Goal: Task Accomplishment & Management: Use online tool/utility

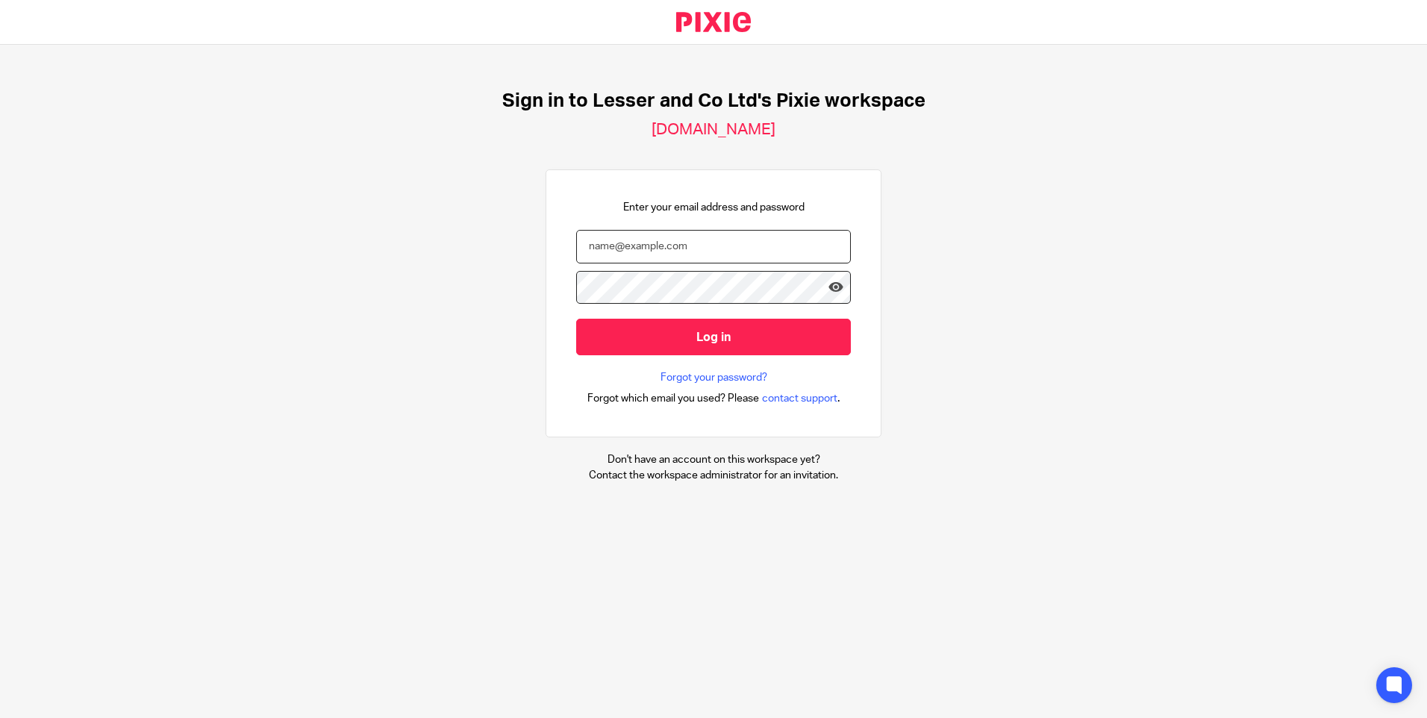
click at [597, 247] on input "email" at bounding box center [713, 247] width 275 height 34
type input "karen@lesserandco.com"
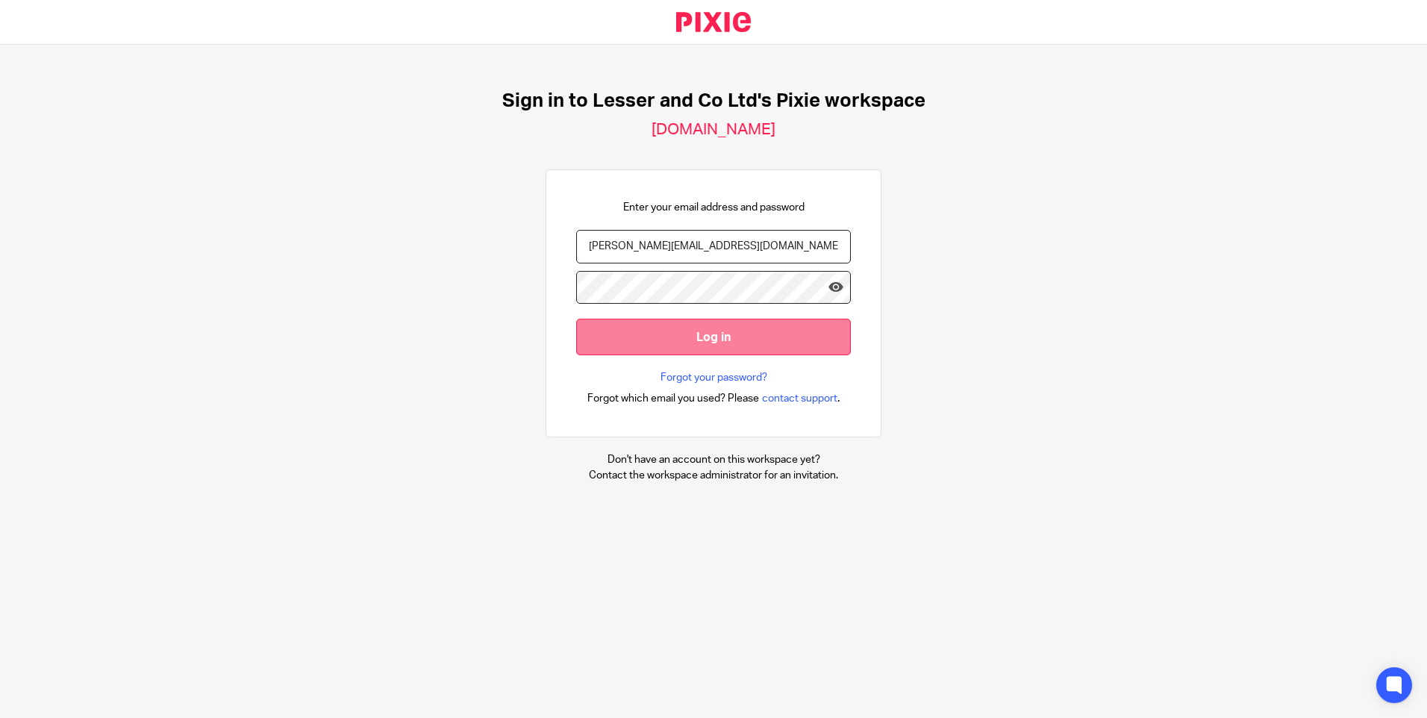
click at [709, 337] on input "Log in" at bounding box center [713, 337] width 275 height 37
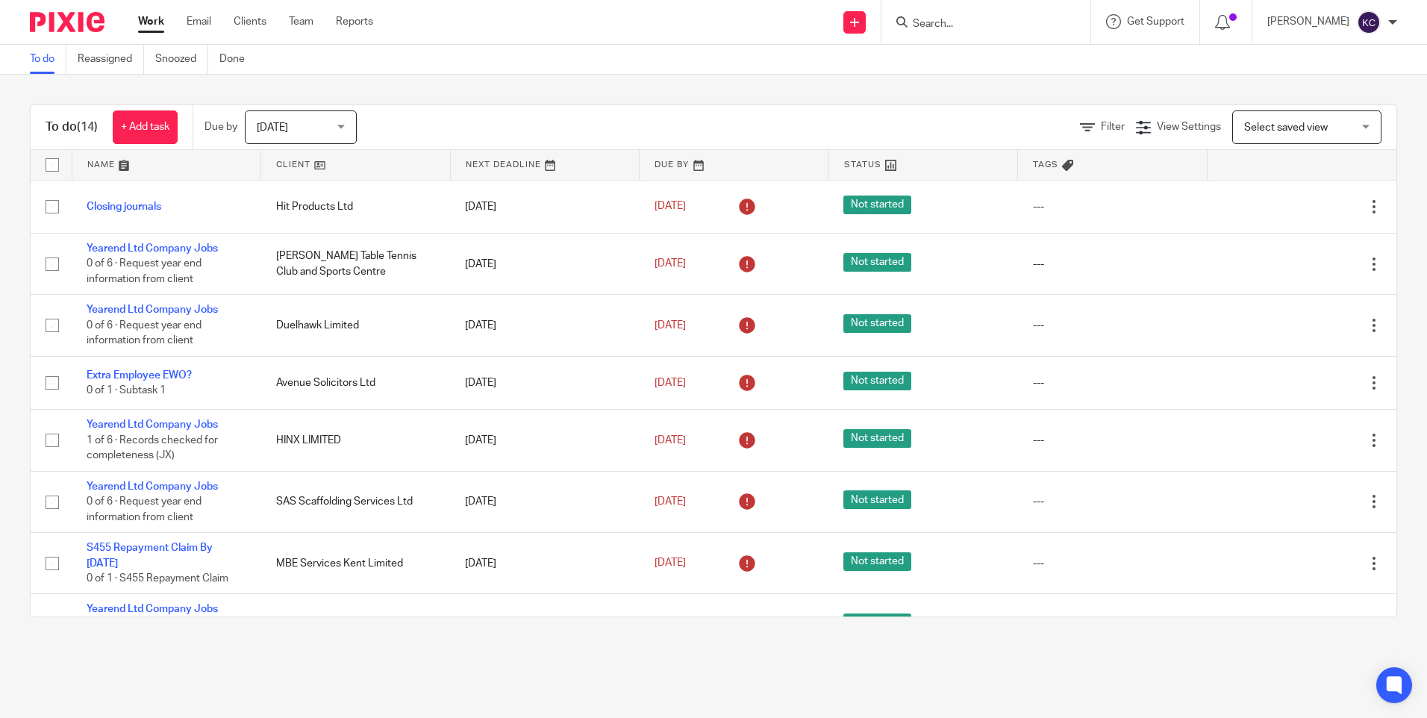
click at [345, 128] on div "[DATE] [DATE]" at bounding box center [301, 127] width 112 height 34
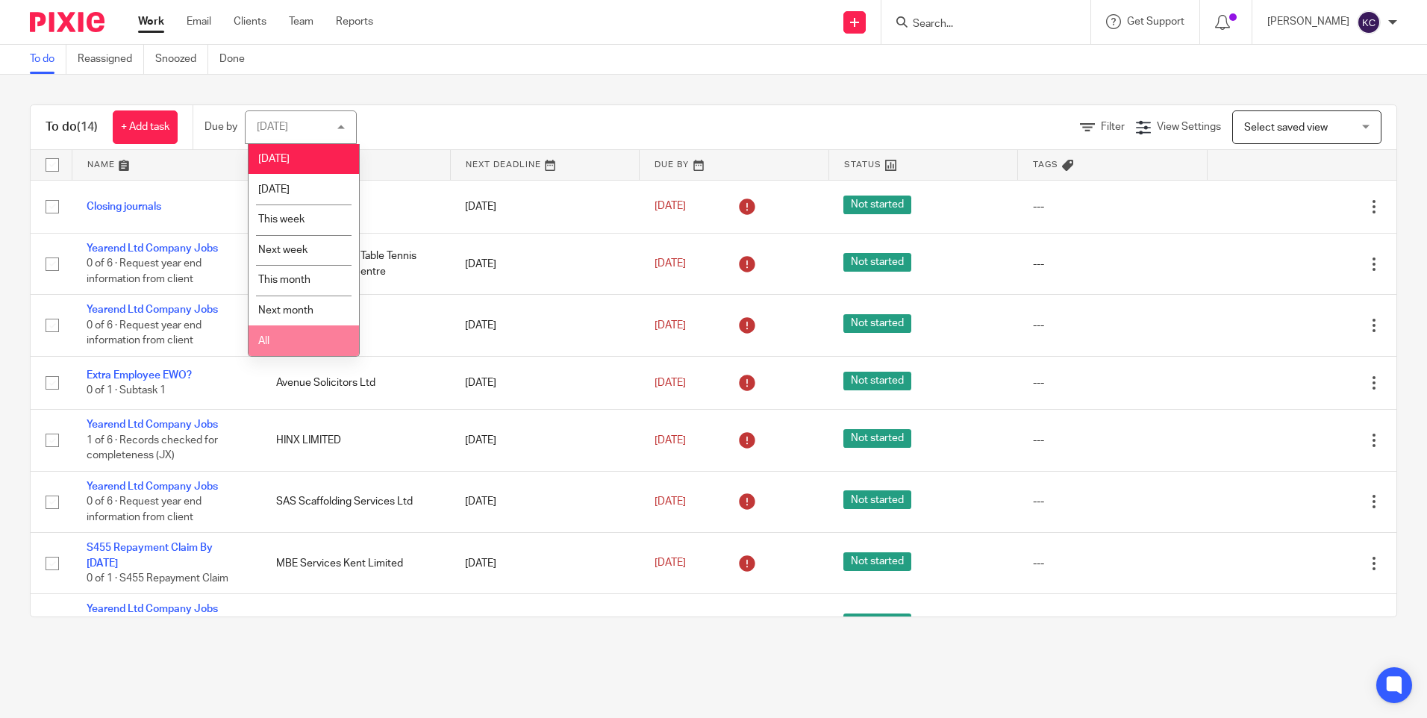
click at [280, 348] on li "All" at bounding box center [304, 341] width 110 height 31
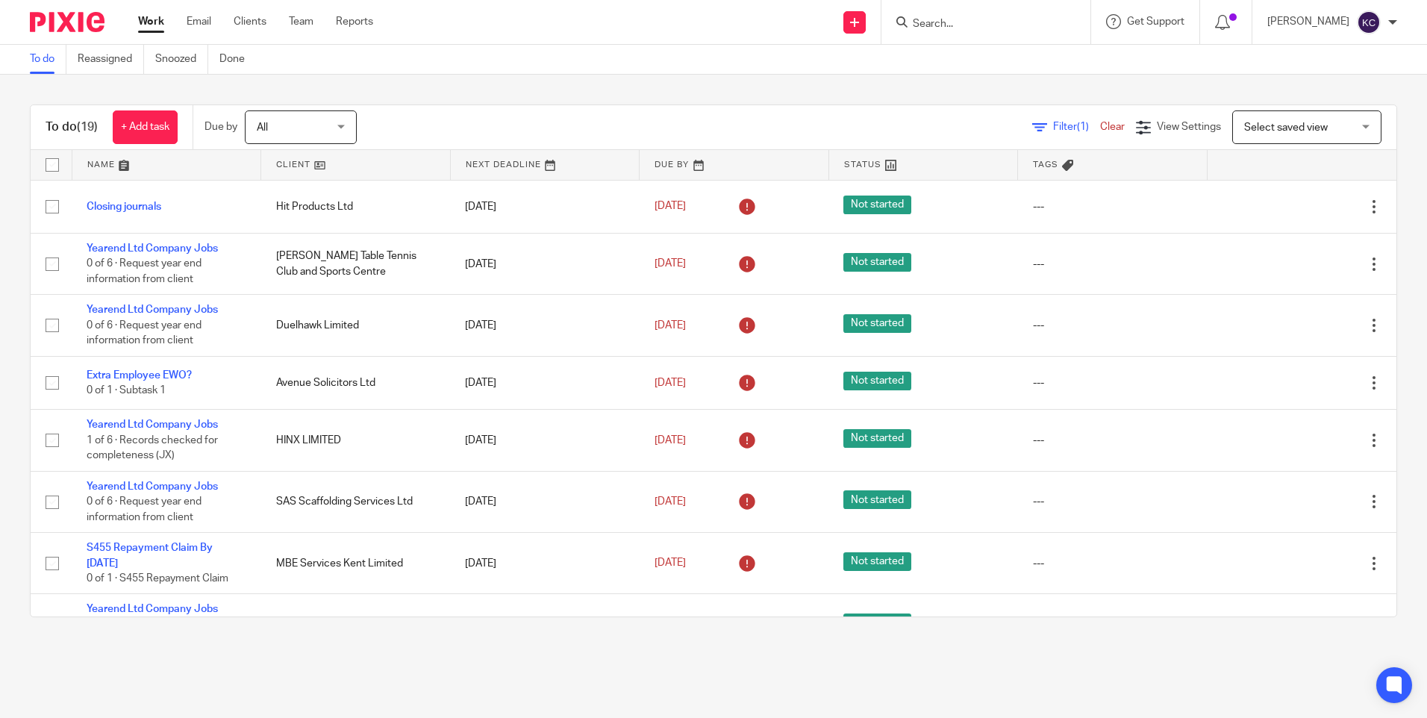
click at [961, 23] on input "Search" at bounding box center [979, 24] width 134 height 13
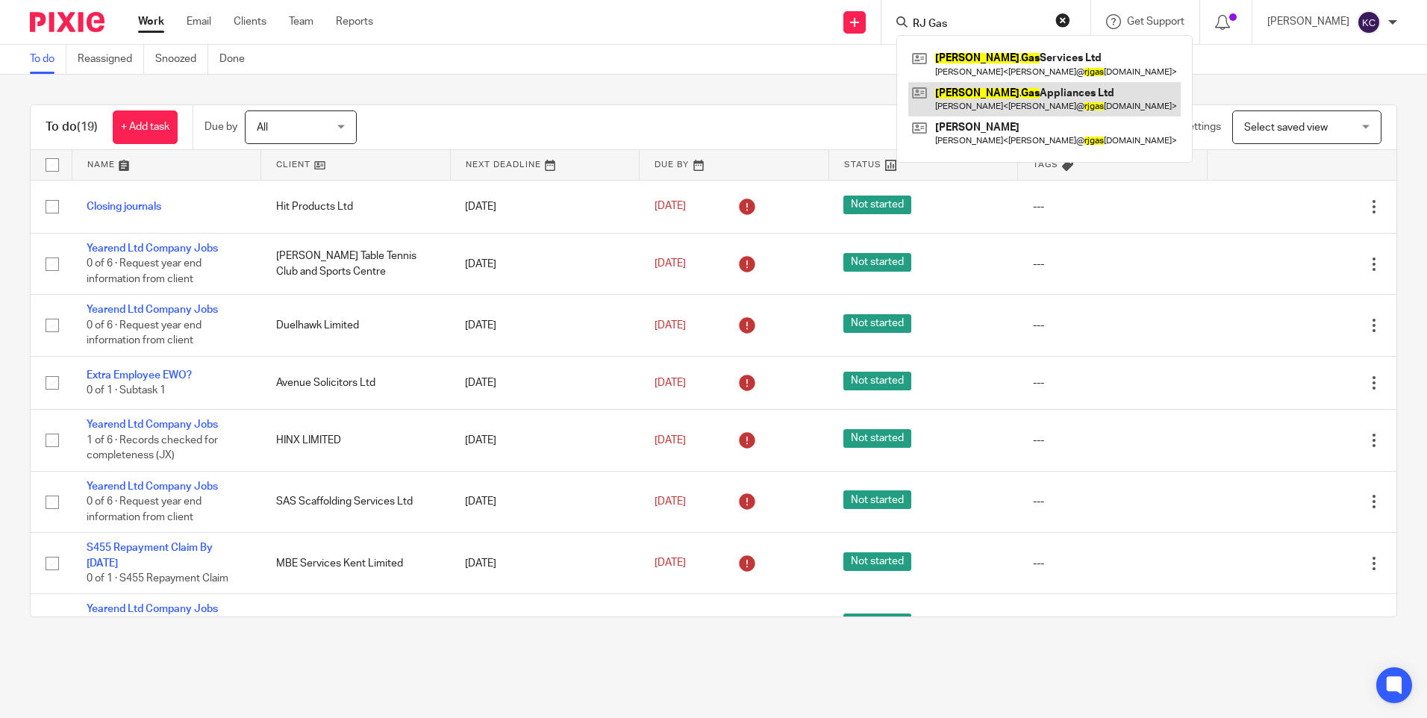
type input "RJ Gas"
click at [987, 102] on link at bounding box center [1045, 99] width 273 height 34
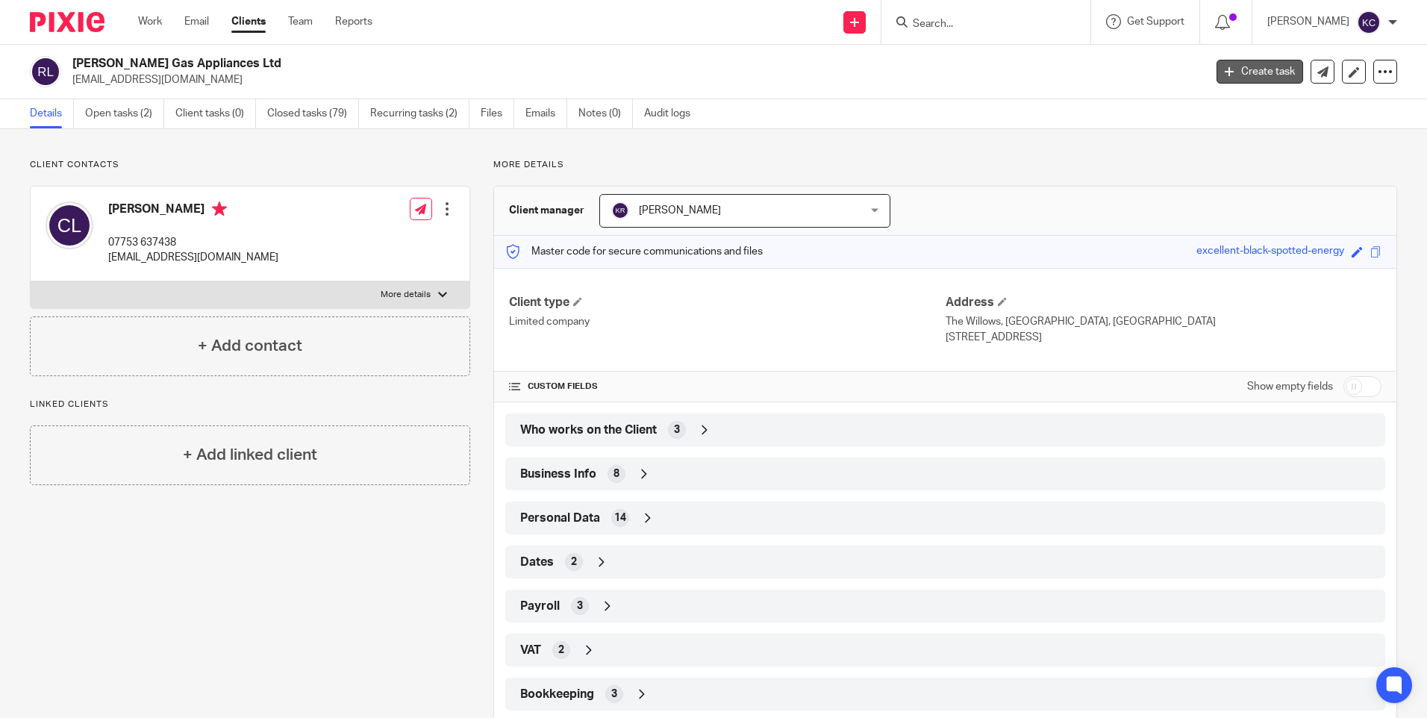
click at [1239, 70] on link "Create task" at bounding box center [1260, 72] width 87 height 24
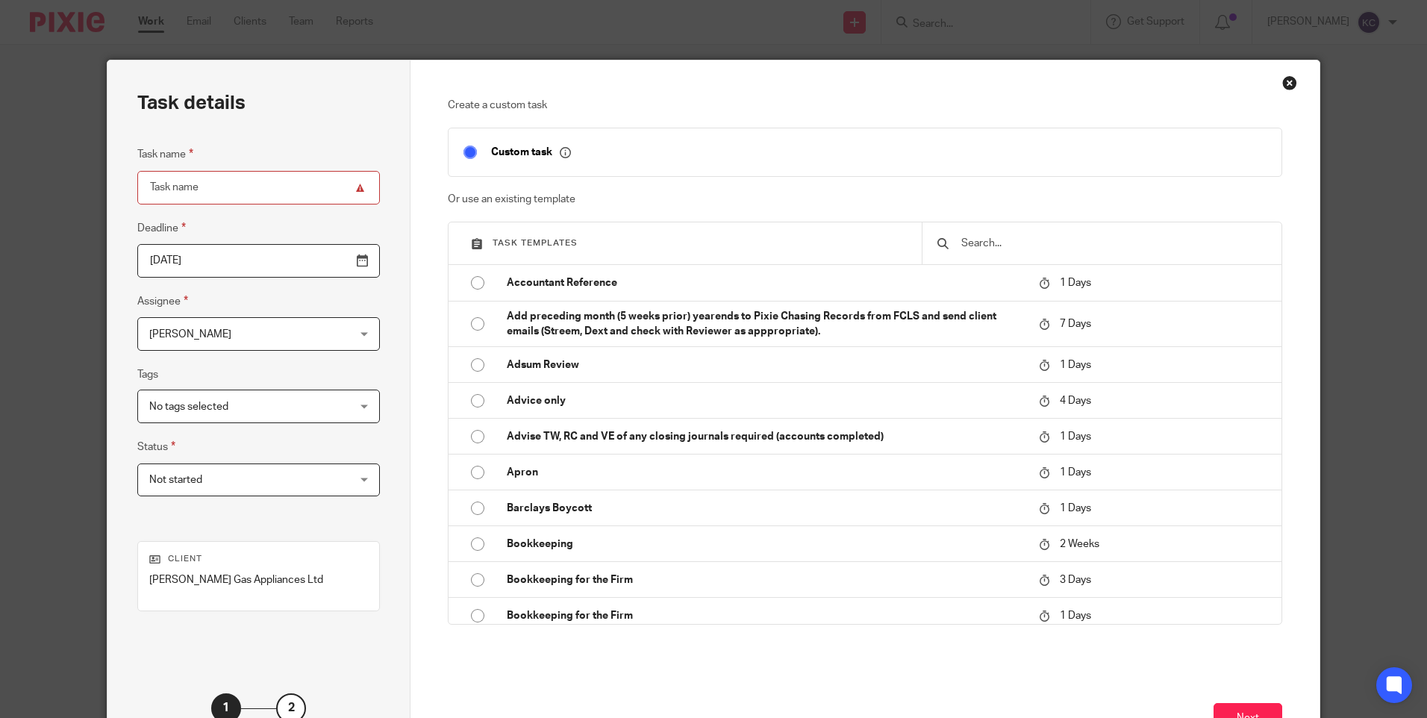
click at [330, 334] on div "Karen Crosdale Karen Crosdale" at bounding box center [258, 334] width 243 height 34
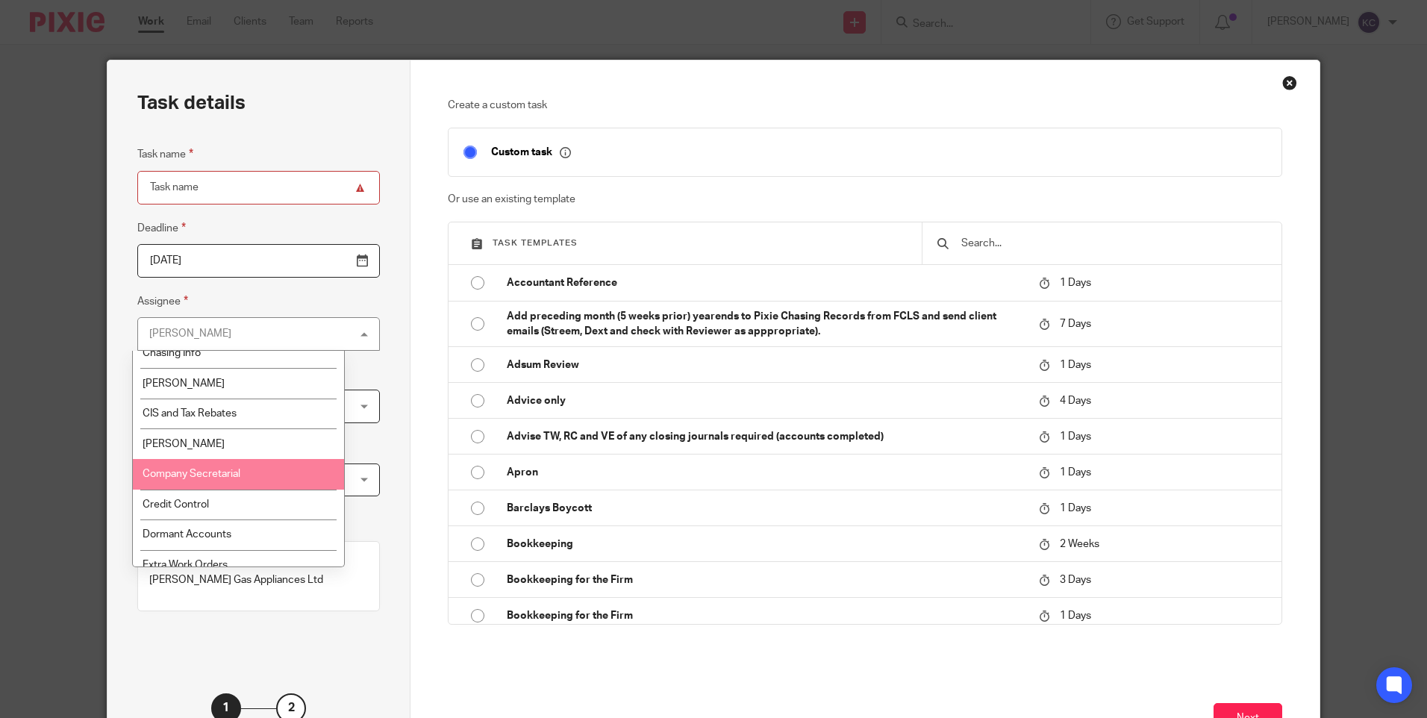
click at [273, 476] on li "Company Secretarial" at bounding box center [238, 474] width 211 height 31
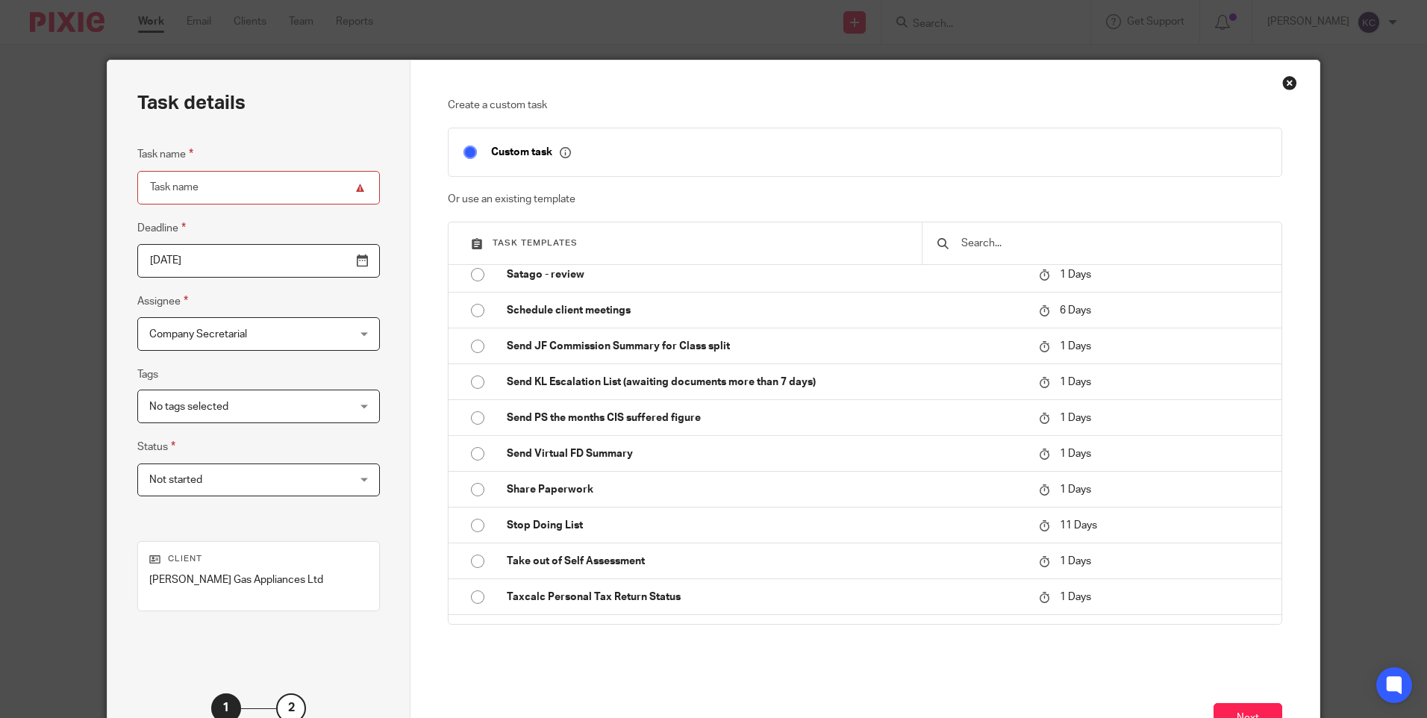
scroll to position [3110, 0]
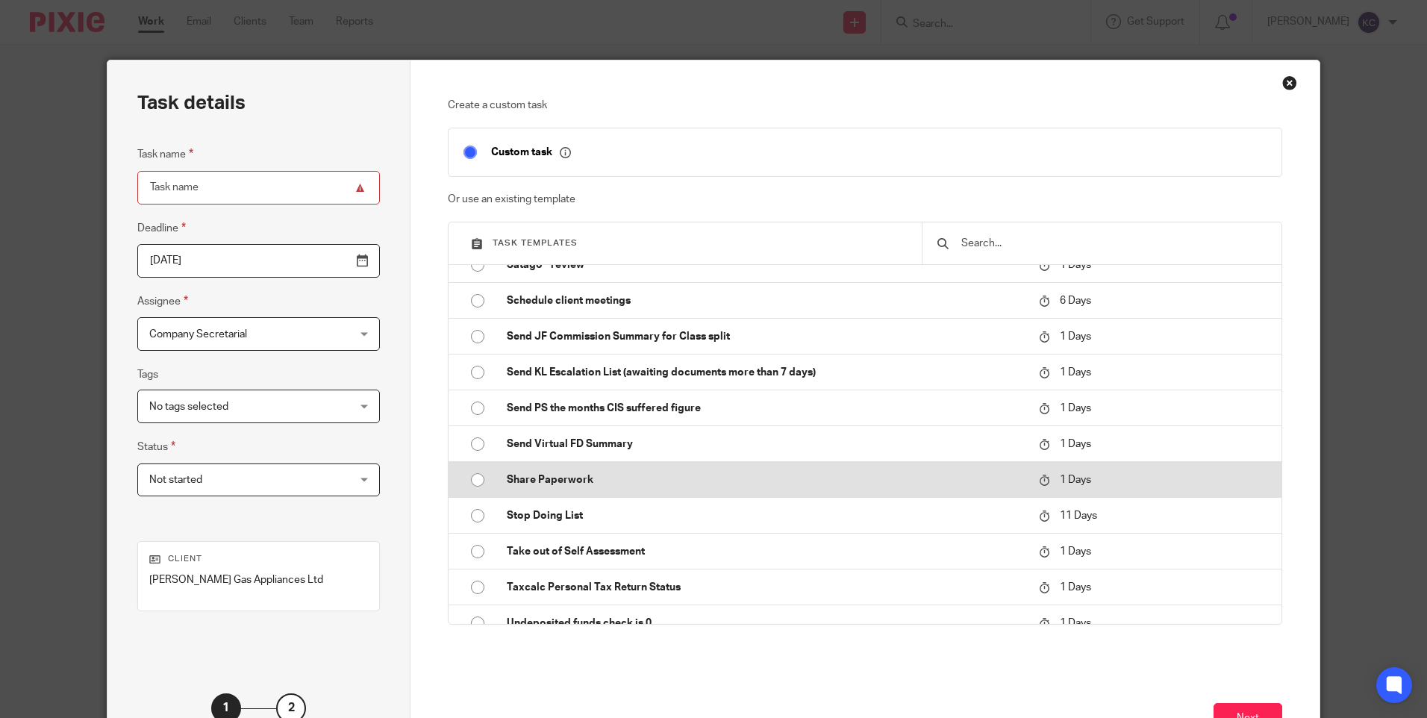
click at [468, 482] on input "radio" at bounding box center [478, 480] width 28 height 28
type input "2025-09-17"
type input "Share Paperwork"
checkbox input "false"
radio input "false"
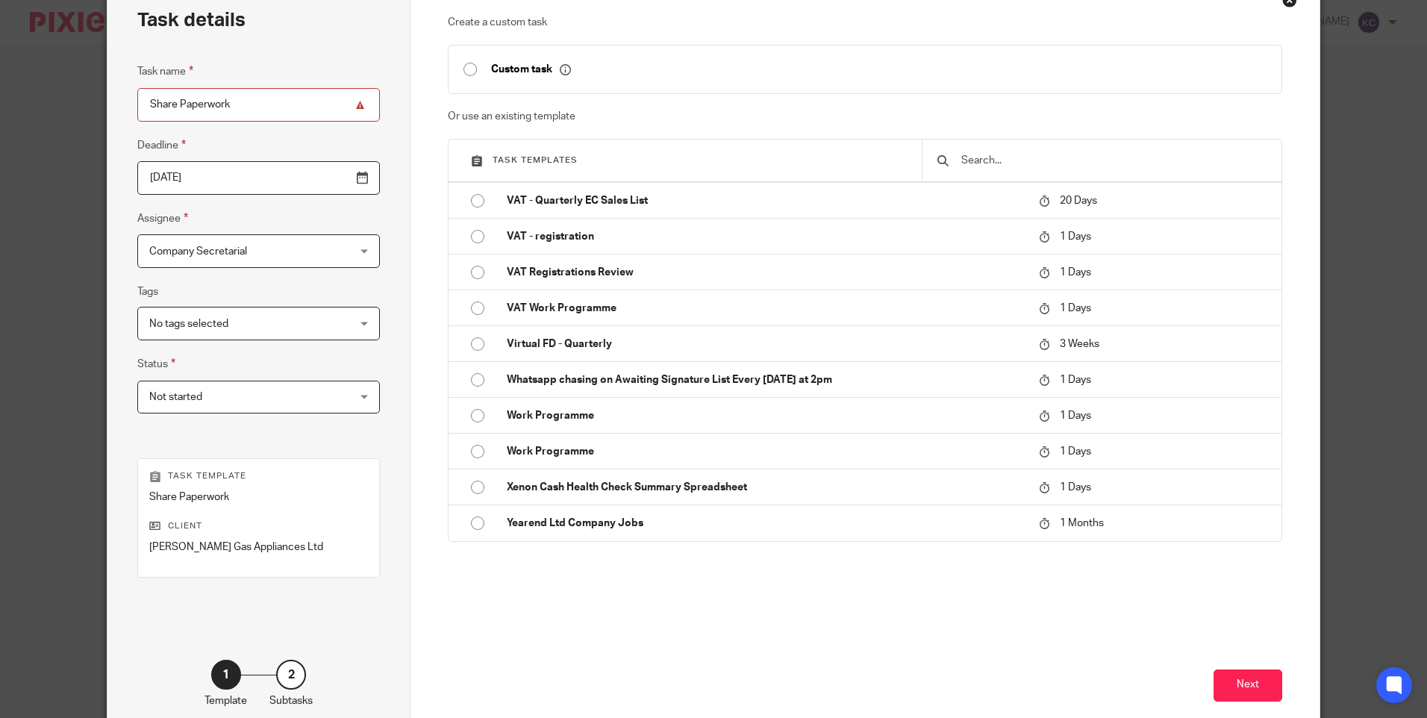
scroll to position [164, 0]
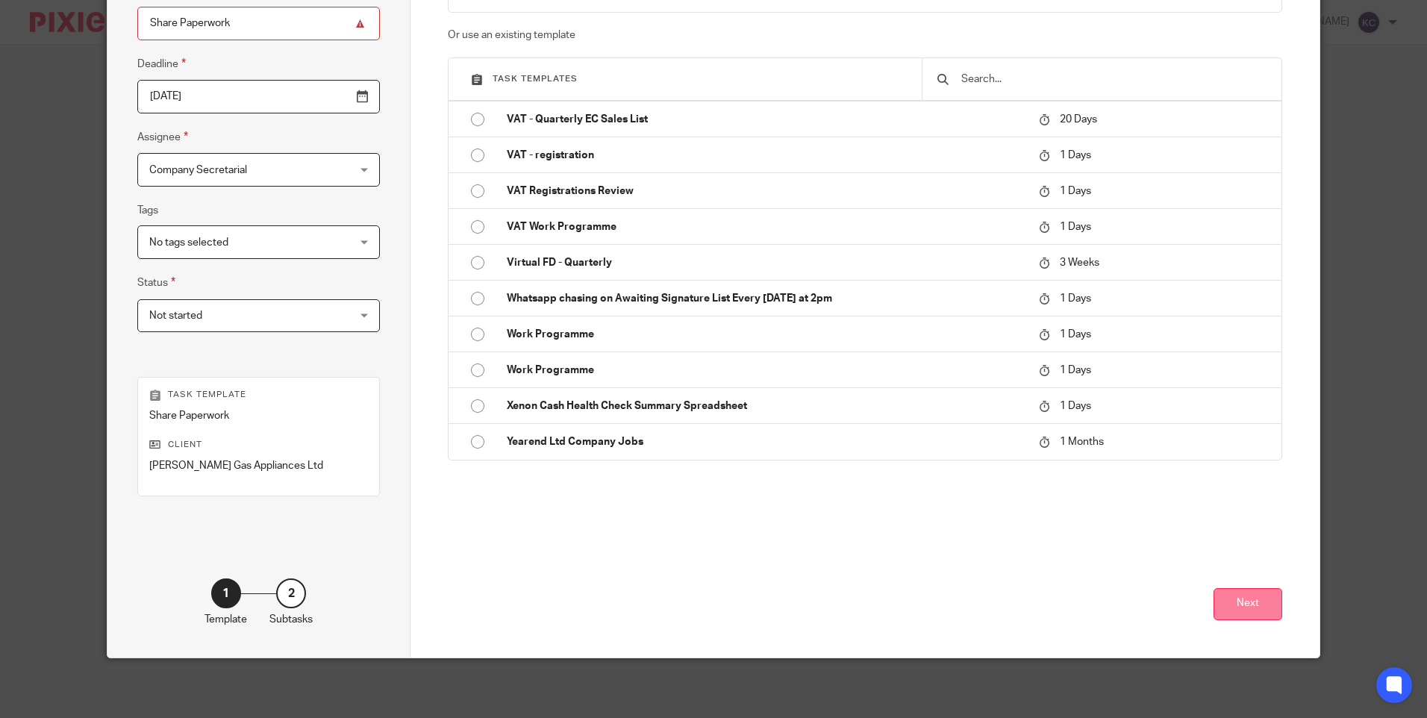
click at [1244, 605] on button "Next" at bounding box center [1248, 604] width 69 height 32
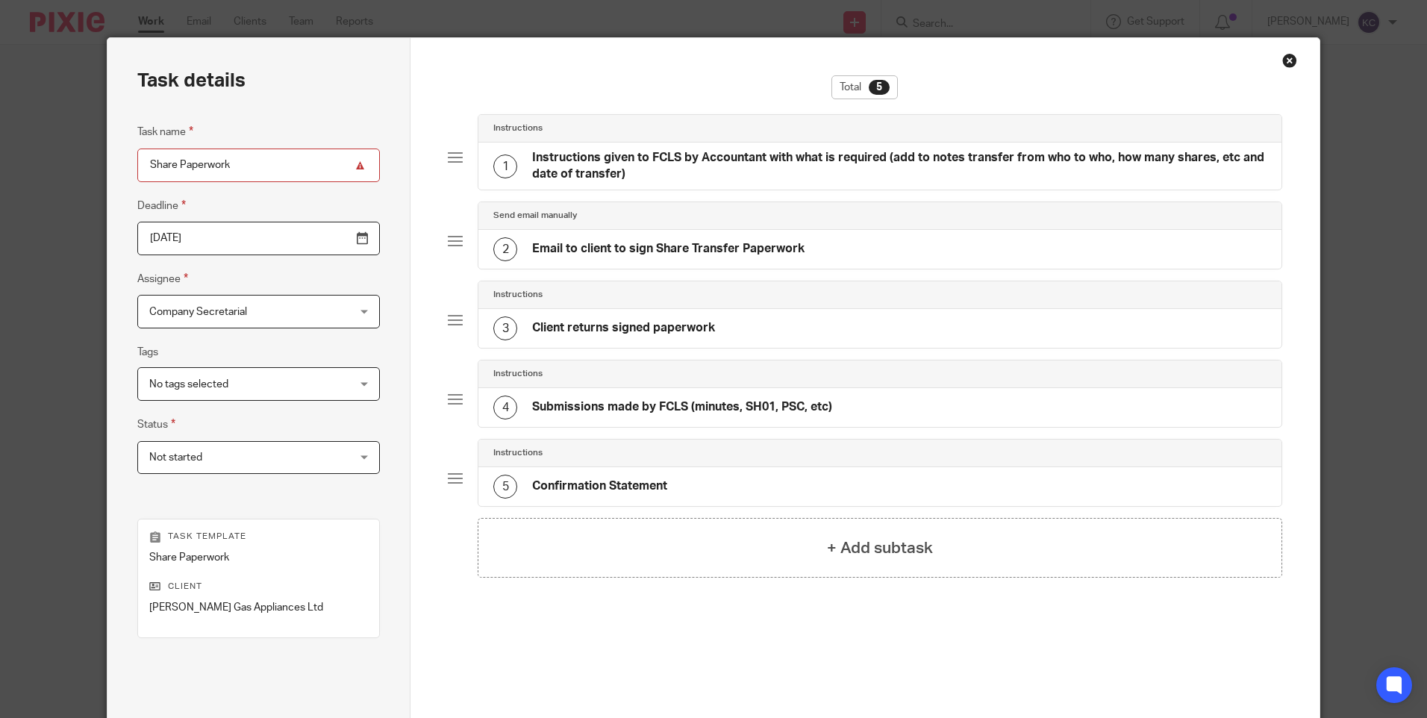
scroll to position [4, 0]
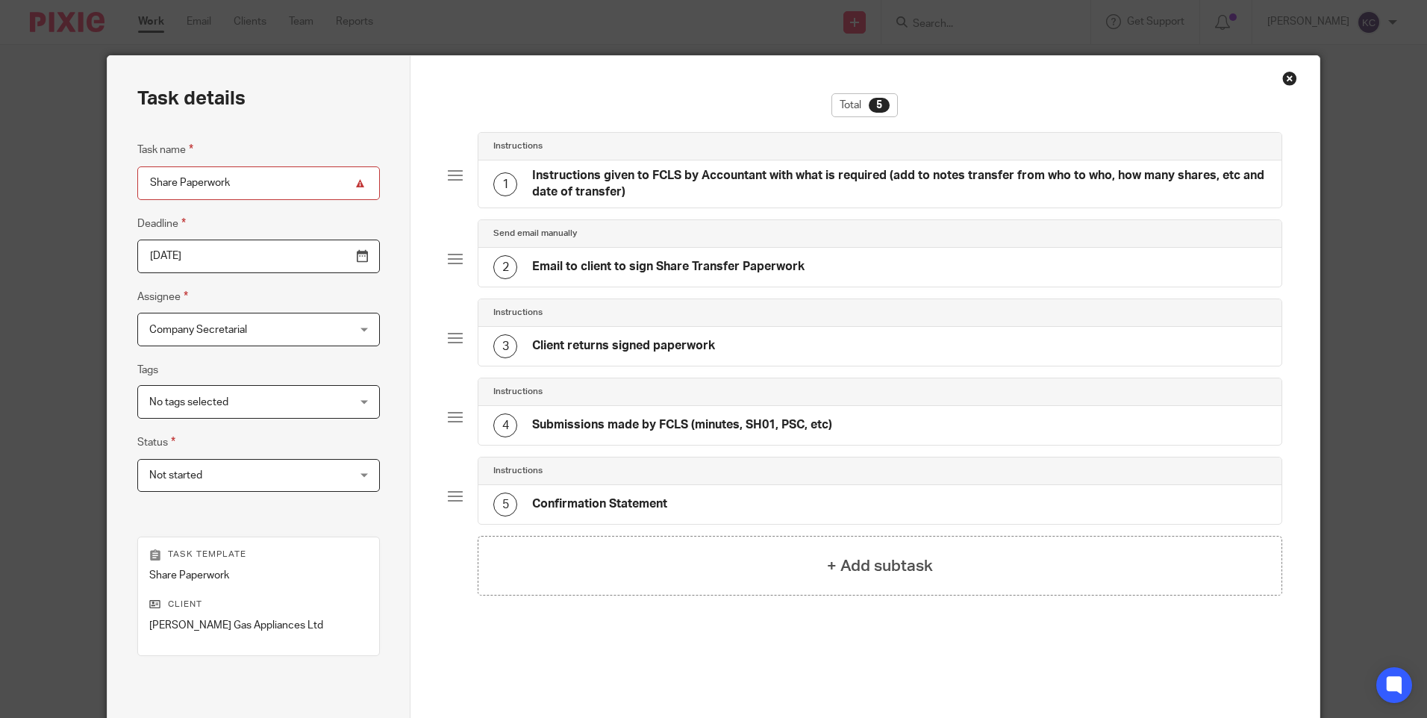
click at [538, 180] on h4 "Instructions given to FCLS by Accountant with what is required (add to notes tr…" at bounding box center [899, 184] width 734 height 32
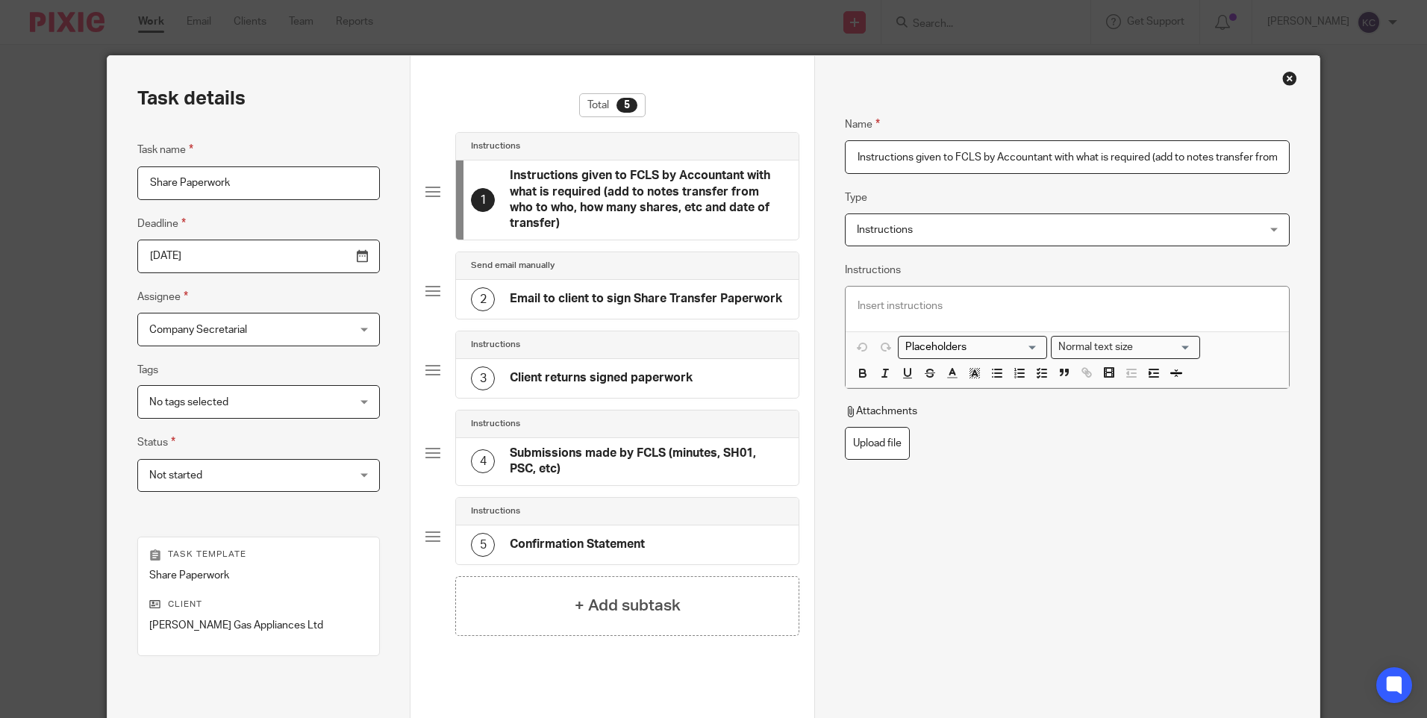
click at [847, 155] on input "Instructions given to FCLS by Accountant with what is required (add to notes tr…" at bounding box center [1067, 157] width 444 height 34
click at [885, 158] on input "Karen Instructions given to FCLS by Accountant with what is required (add to no…" at bounding box center [1067, 157] width 444 height 34
drag, startPoint x: 884, startPoint y: 155, endPoint x: 1301, endPoint y: 149, distance: 416.6
click at [1301, 149] on div "Name Karen Instructions given to FCLS by Accountant with what is required (add …" at bounding box center [1067, 437] width 505 height 762
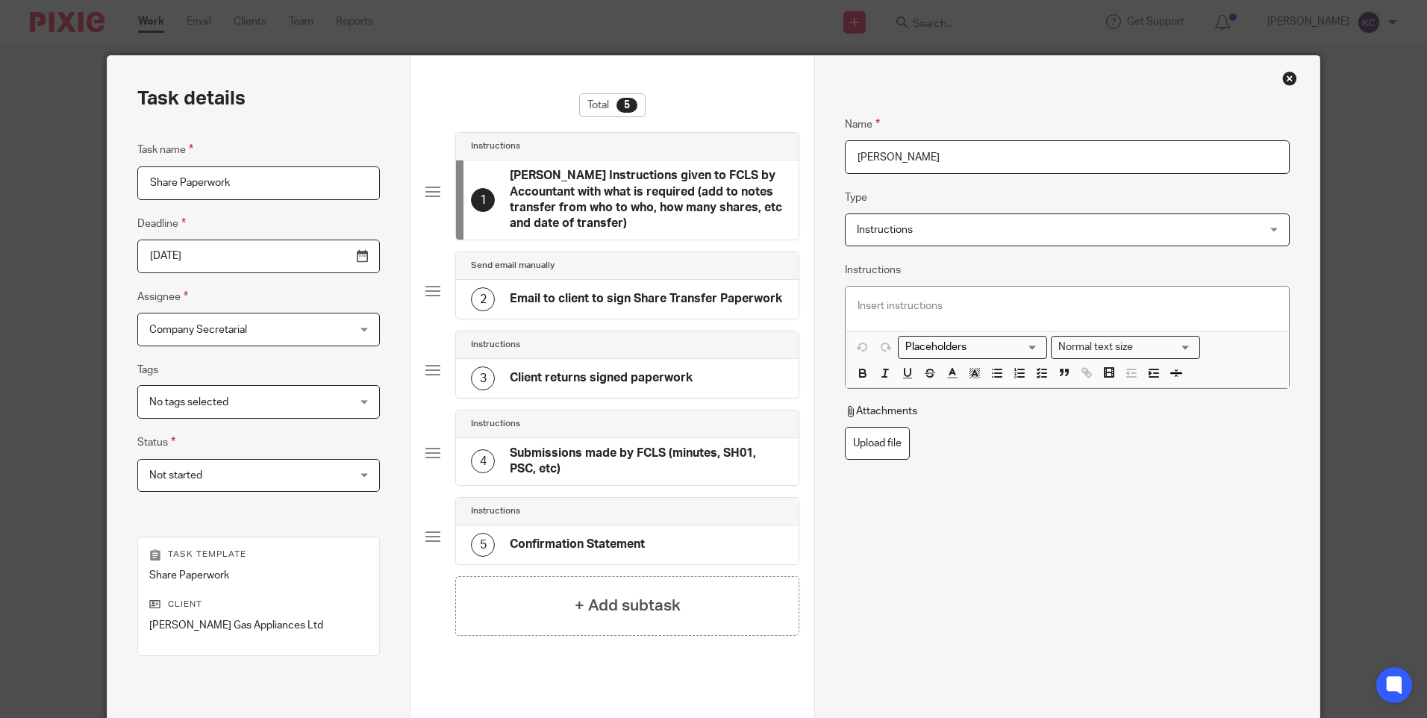
scroll to position [0, 0]
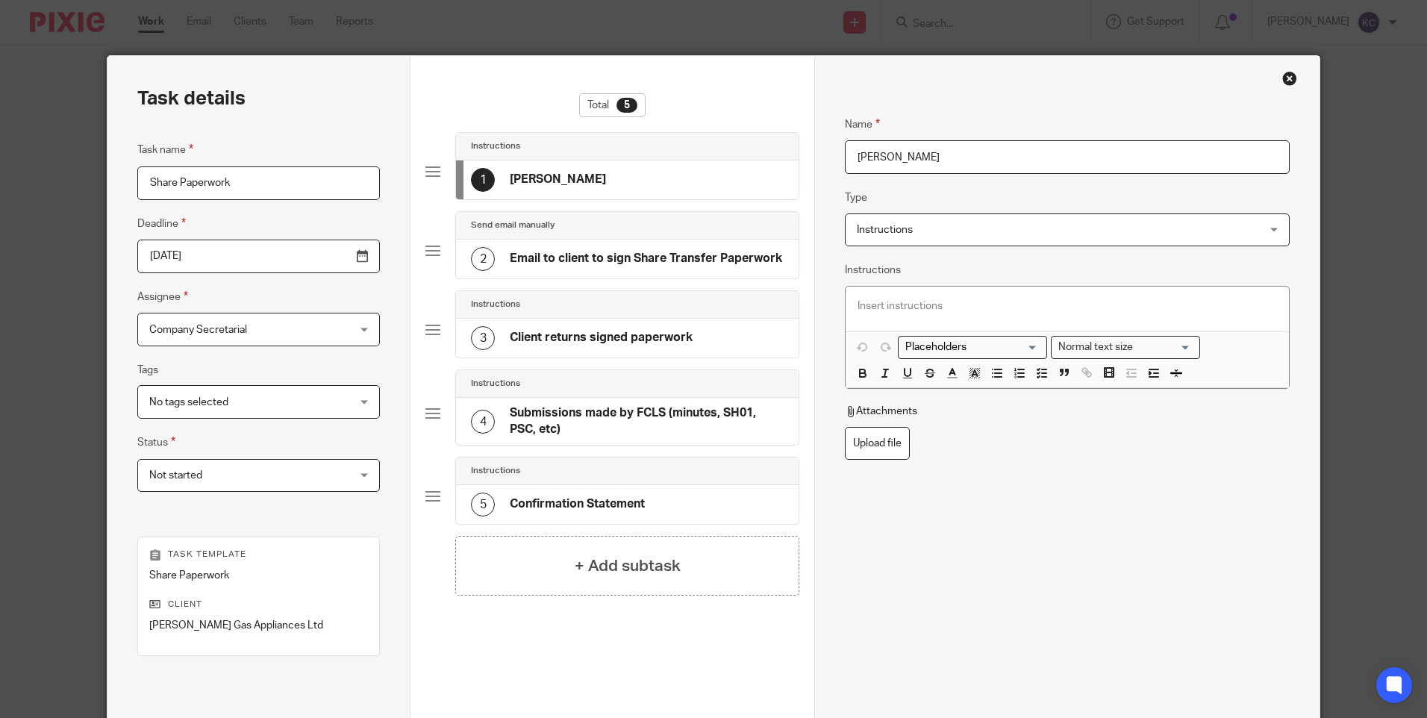
type input "[PERSON_NAME]"
click at [978, 559] on div "Name Karen Crosdale Type Instructions Instructions Instructions Send automated …" at bounding box center [1067, 356] width 444 height 526
click at [858, 302] on p at bounding box center [1067, 306] width 419 height 15
click at [864, 444] on label "Upload file" at bounding box center [877, 444] width 65 height 34
click at [845, 427] on input "Upload file" at bounding box center [844, 426] width 1 height 1
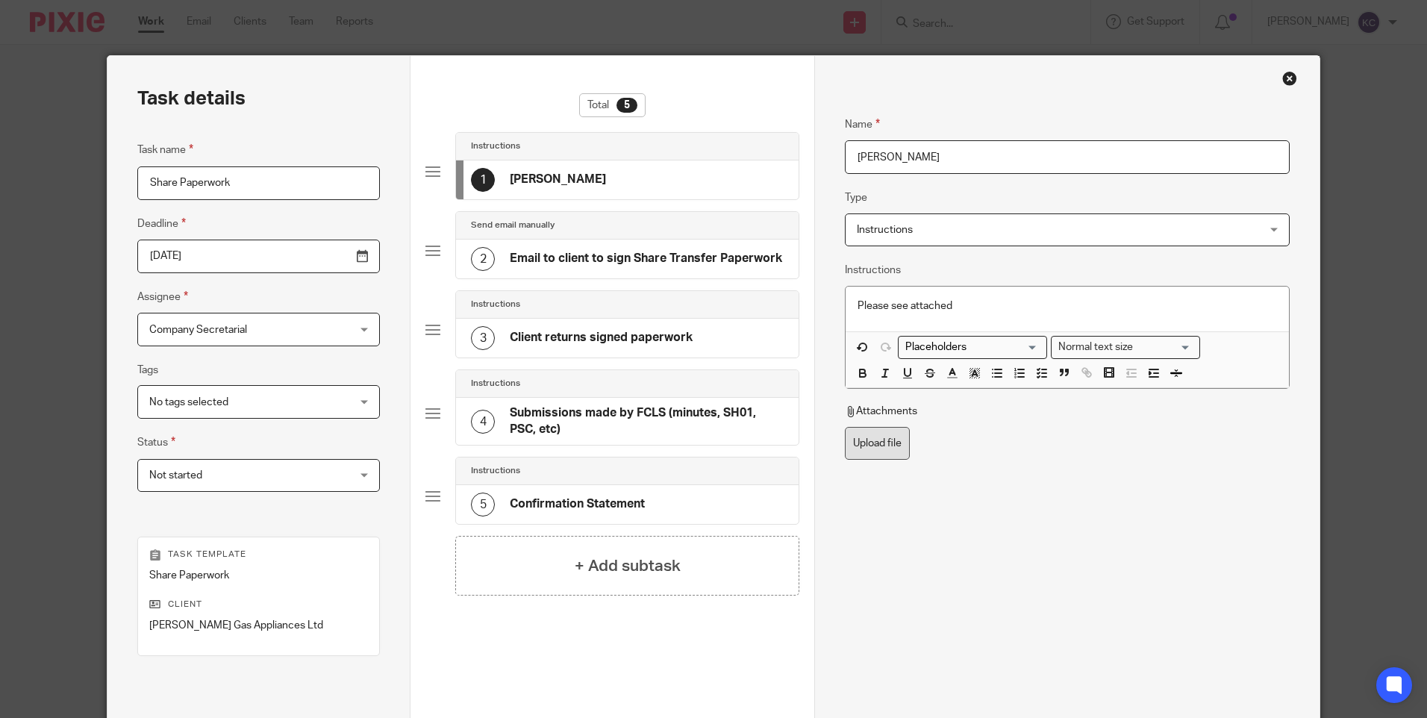
type input "C:\fakepath\R.J. Gas Appliances Ltd - Shares Restructure 01-06-25.pdf"
click at [858, 299] on p "Please see attached" at bounding box center [1067, 306] width 419 height 15
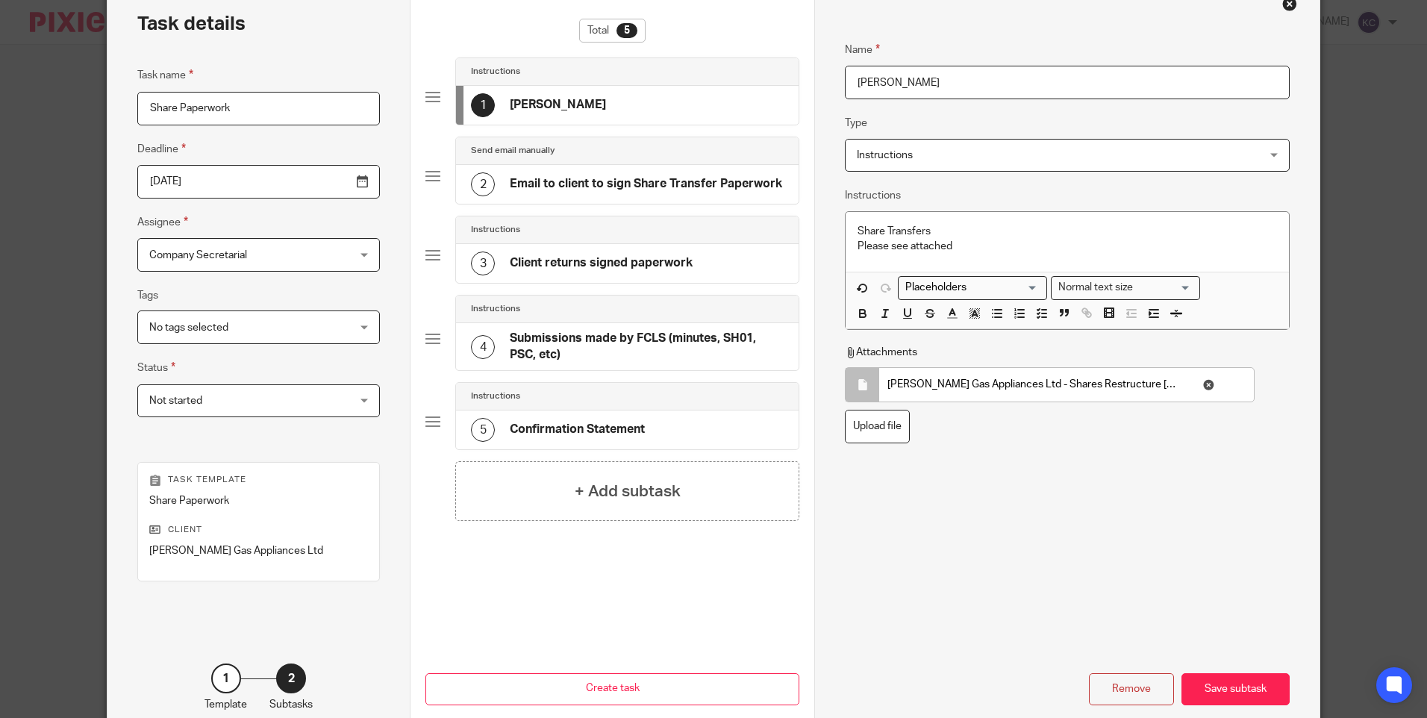
scroll to position [164, 0]
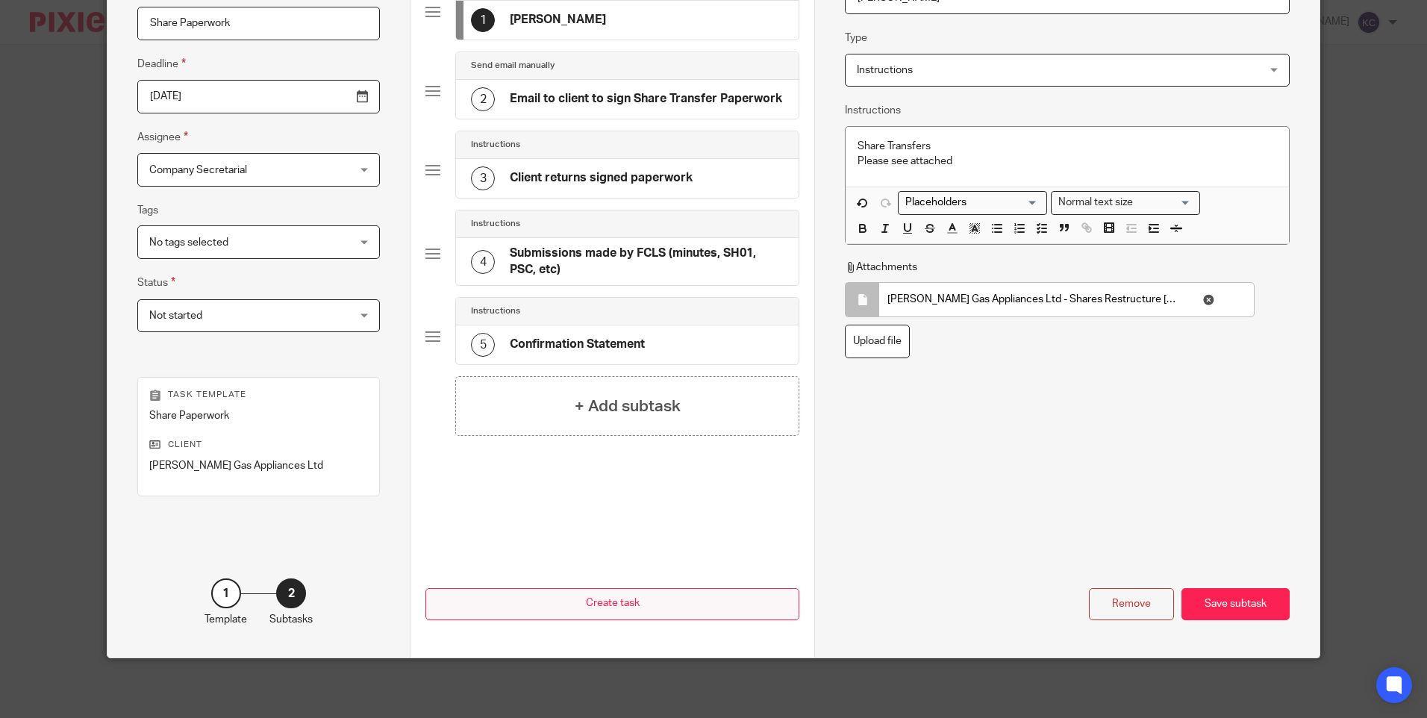
click at [636, 603] on button "Create task" at bounding box center [613, 604] width 374 height 32
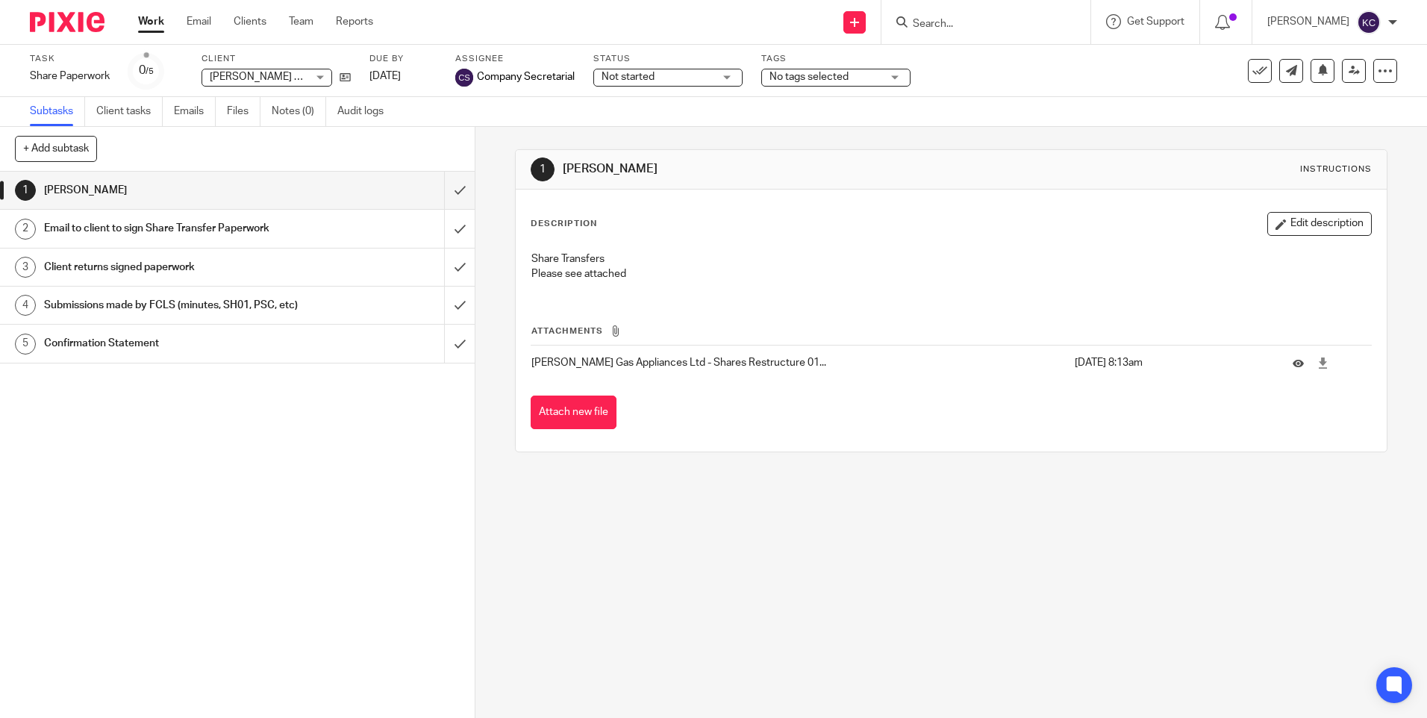
click at [641, 626] on div "1 Karen Crosdale Instructions Description Edit description Share Transfers Plea…" at bounding box center [952, 422] width 952 height 591
